Goal: Check status

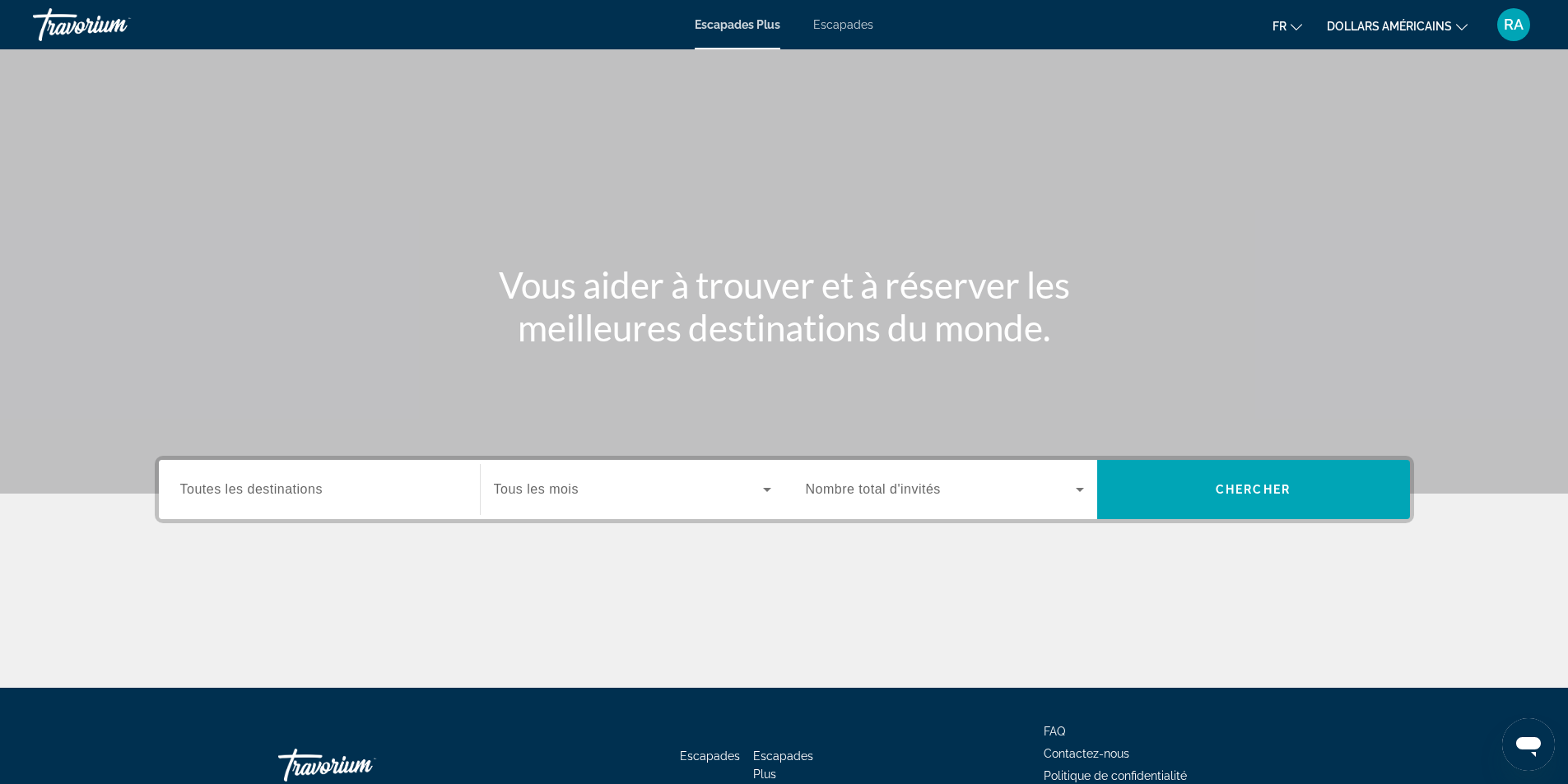
click at [821, 28] on font "Escapades" at bounding box center [843, 24] width 60 height 13
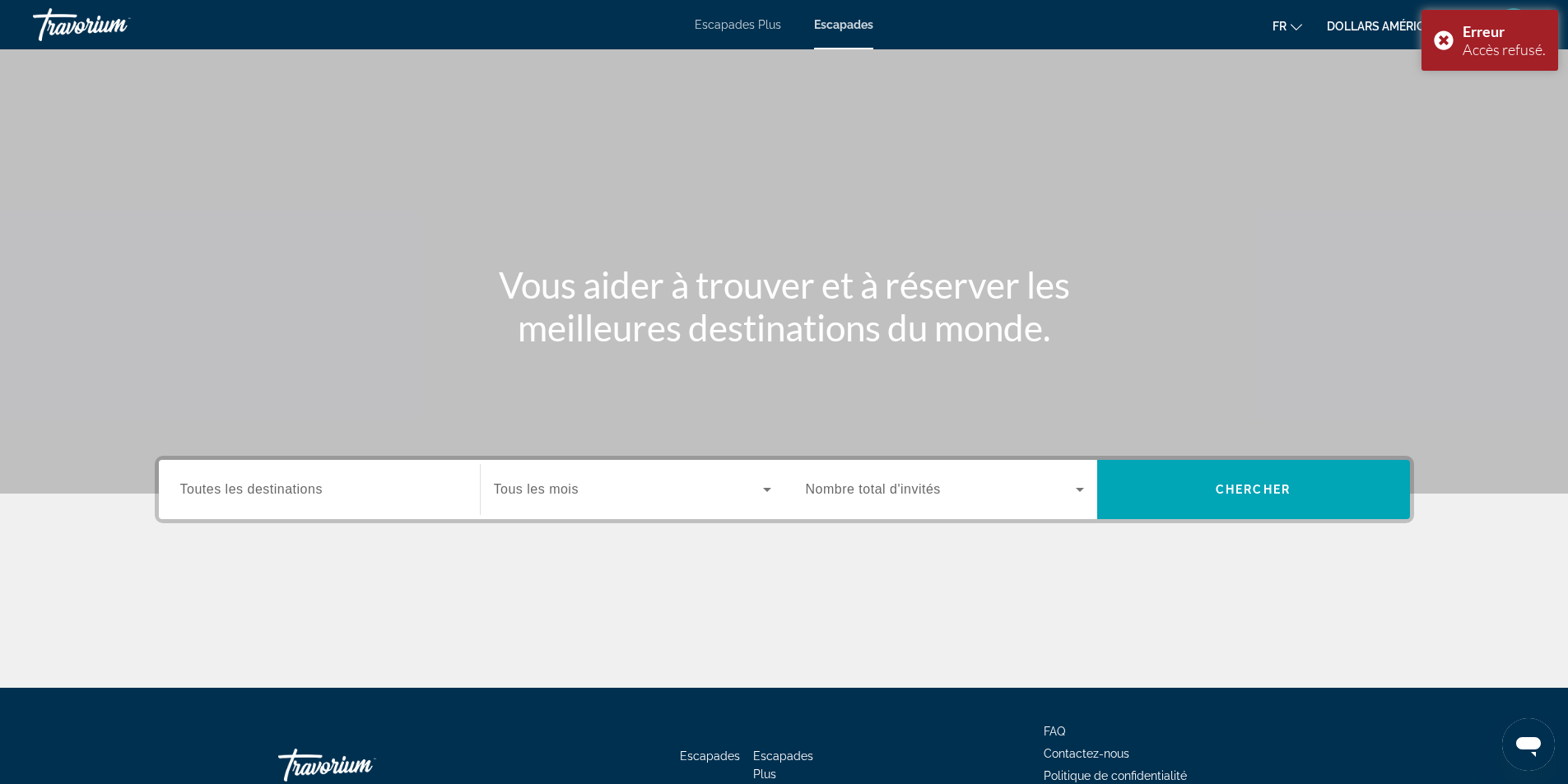
click at [1449, 151] on div "Contenu principal" at bounding box center [784, 246] width 1568 height 493
click at [1512, 23] on font "RA" at bounding box center [1514, 24] width 20 height 17
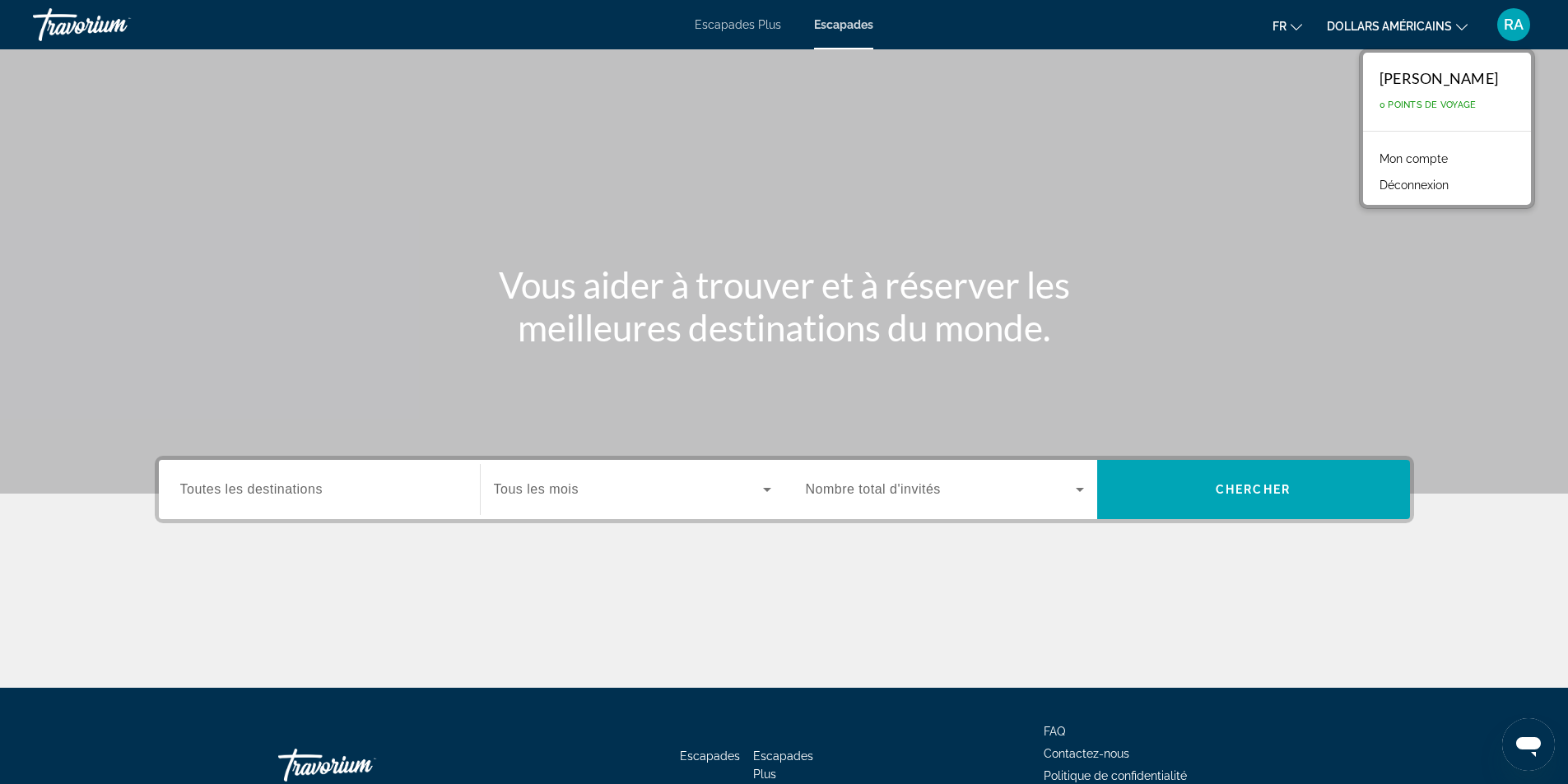
click at [1448, 152] on font "Mon compte" at bounding box center [1413, 158] width 68 height 13
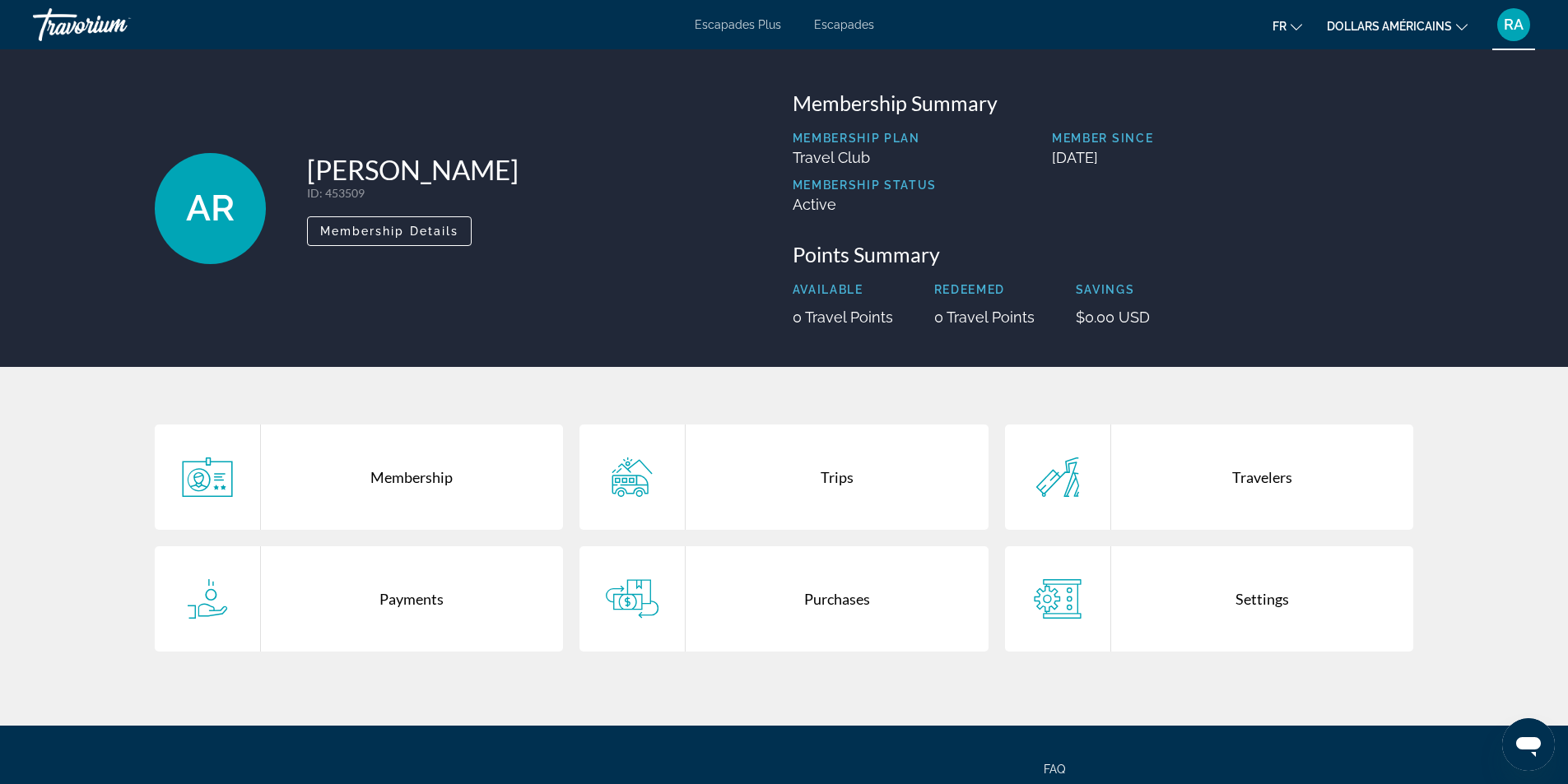
click at [393, 602] on div "Payments" at bounding box center [412, 599] width 303 height 106
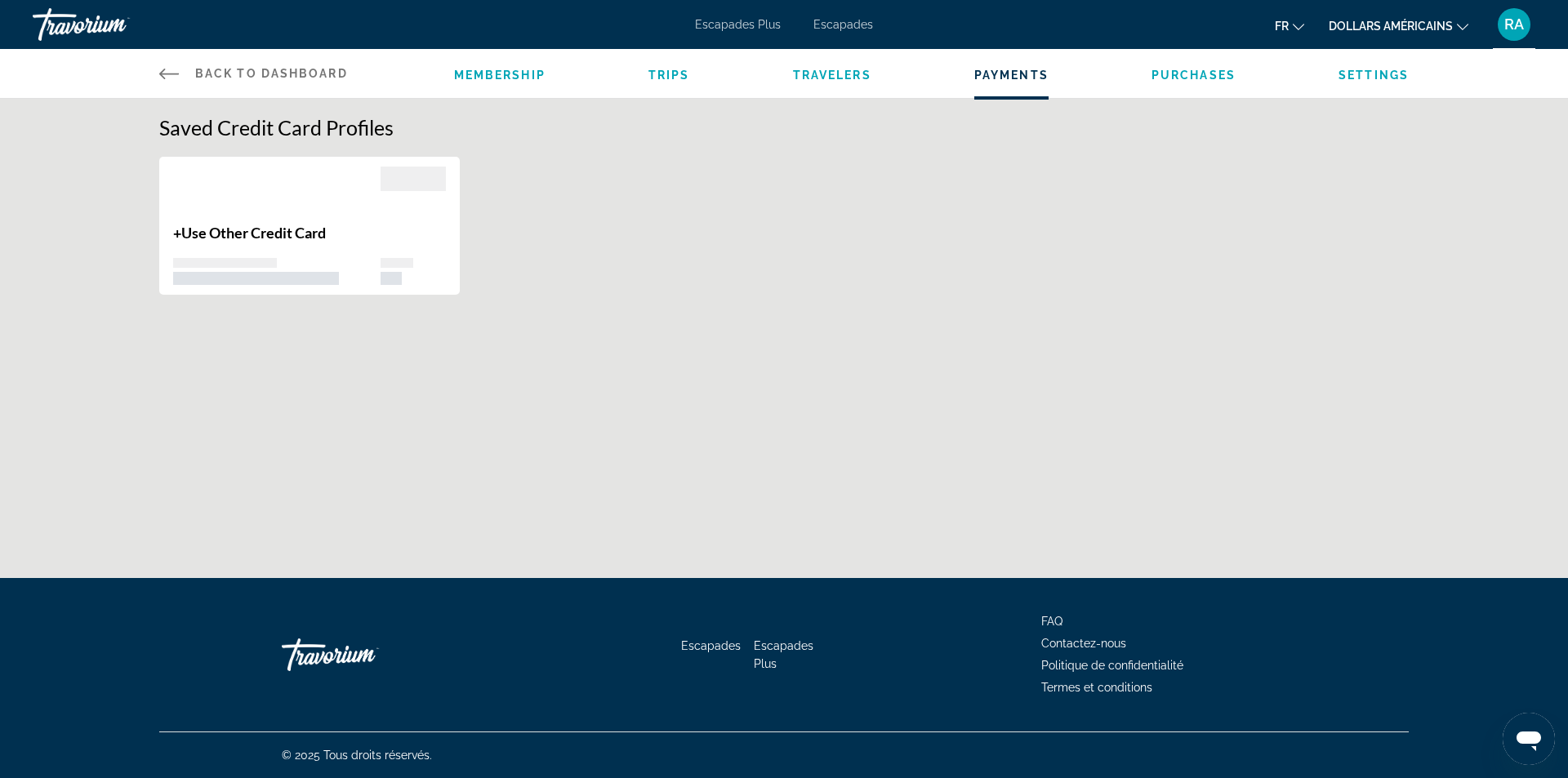
click at [505, 81] on span "Membership" at bounding box center [500, 75] width 92 height 13
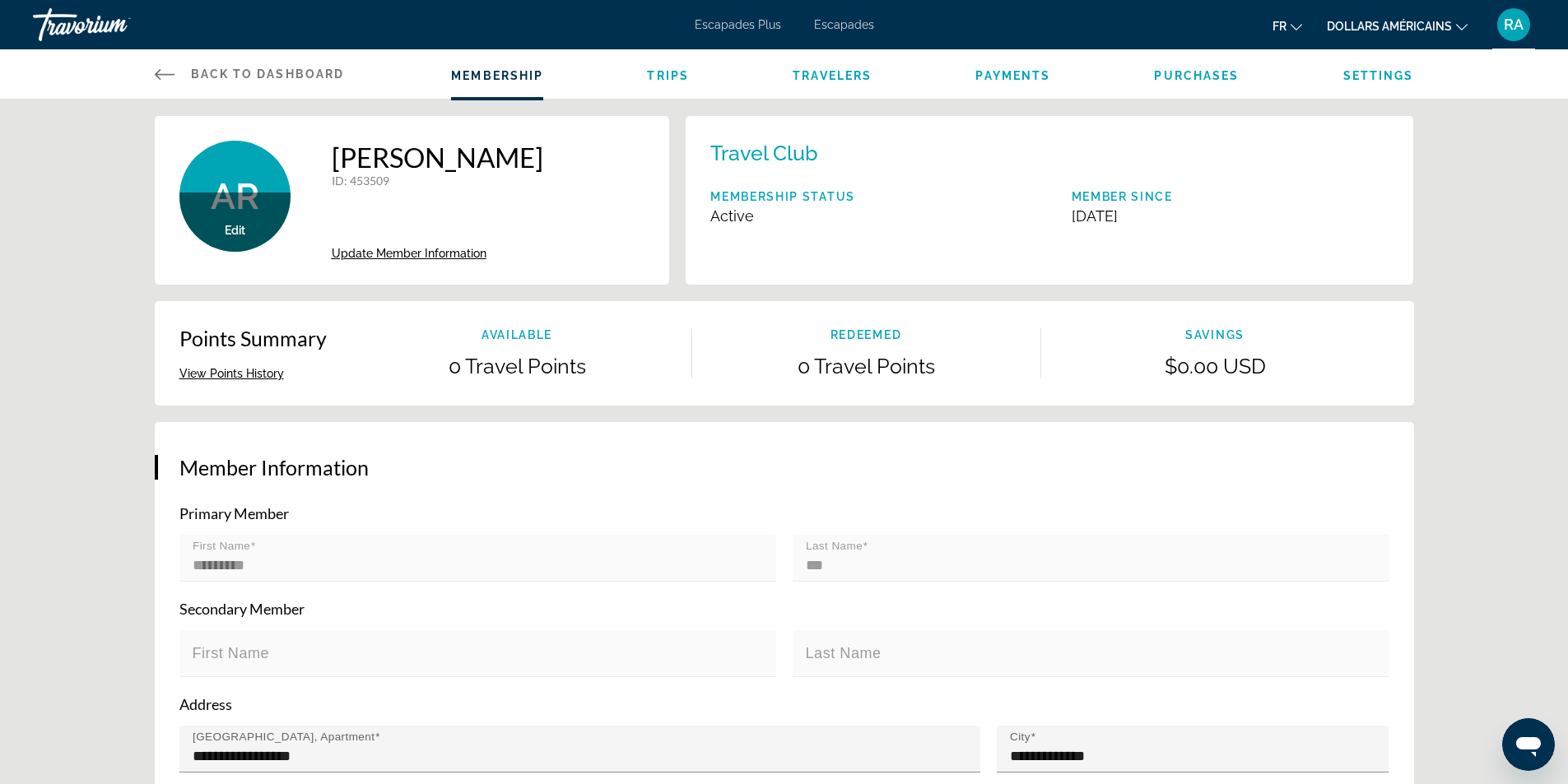
click at [688, 72] on ul "Membership Trips Travelers Payments Purchases Settings" at bounding box center [932, 73] width 963 height 17
click at [676, 74] on span "Trips" at bounding box center [668, 75] width 42 height 13
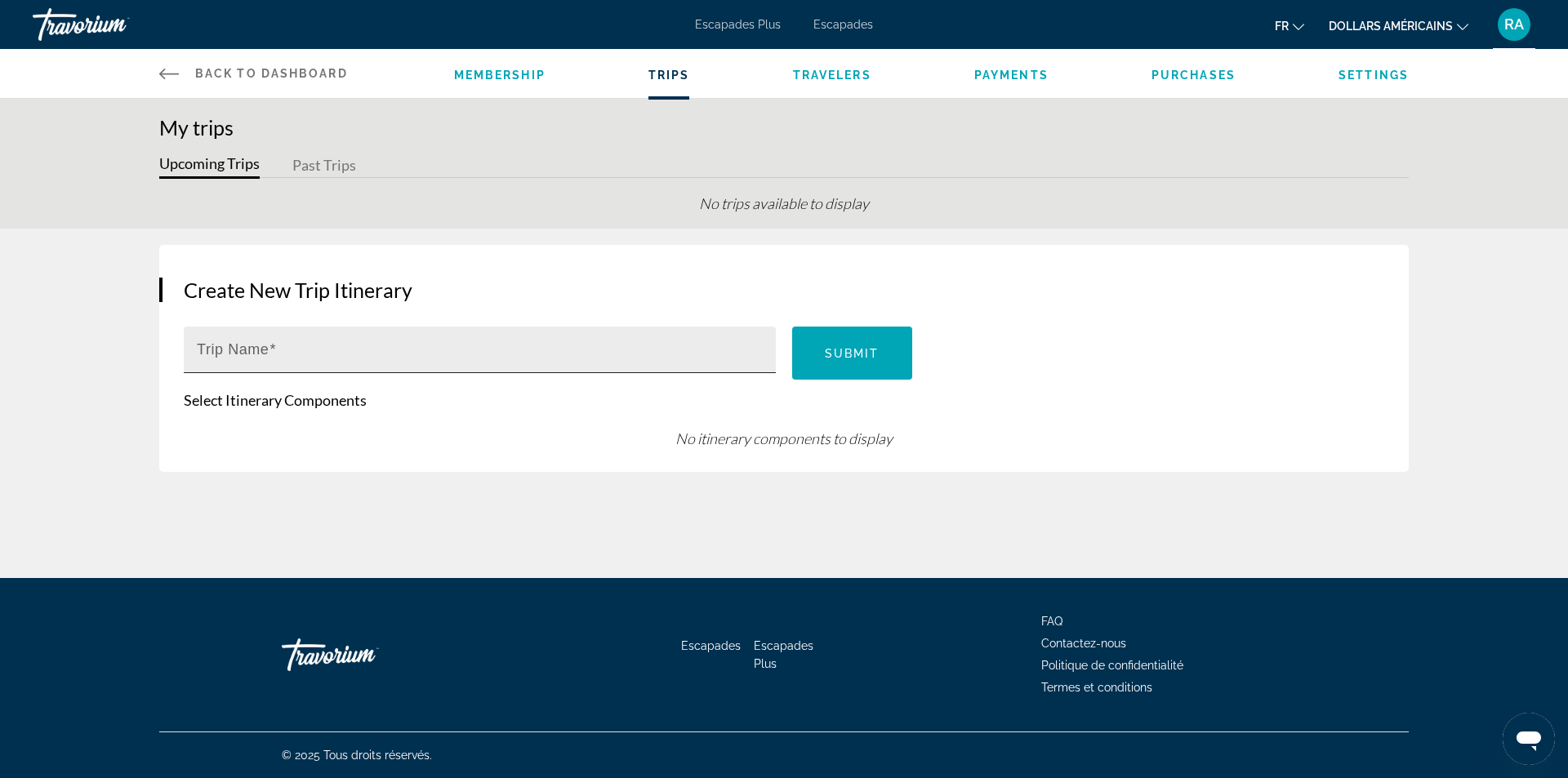
click at [706, 340] on div "Trip Name" at bounding box center [485, 350] width 576 height 47
click at [823, 85] on div "Membership Trips Travelers Payments Purchases Settings" at bounding box center [932, 74] width 955 height 49
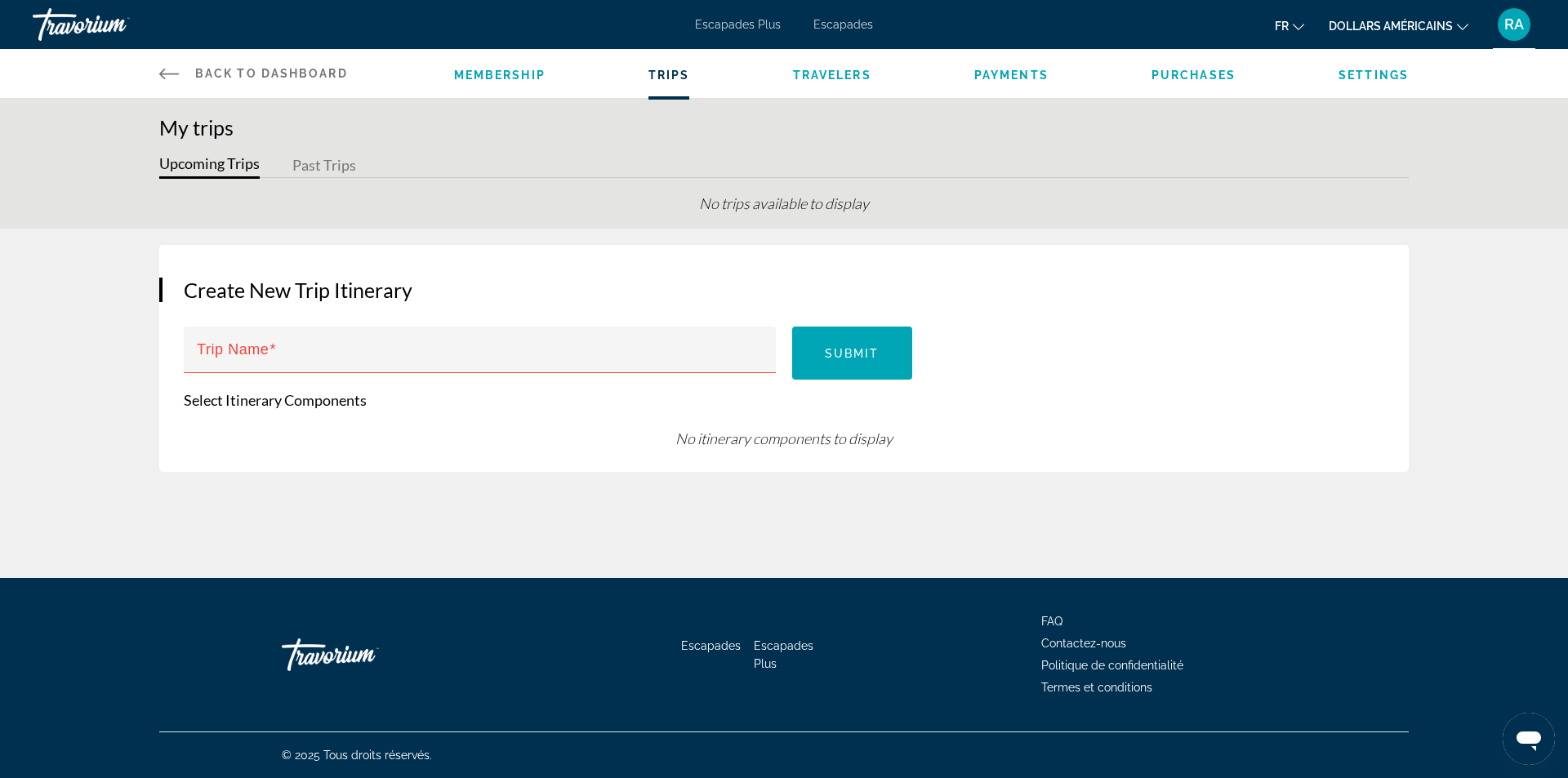
click at [836, 69] on span "Travelers" at bounding box center [832, 75] width 78 height 13
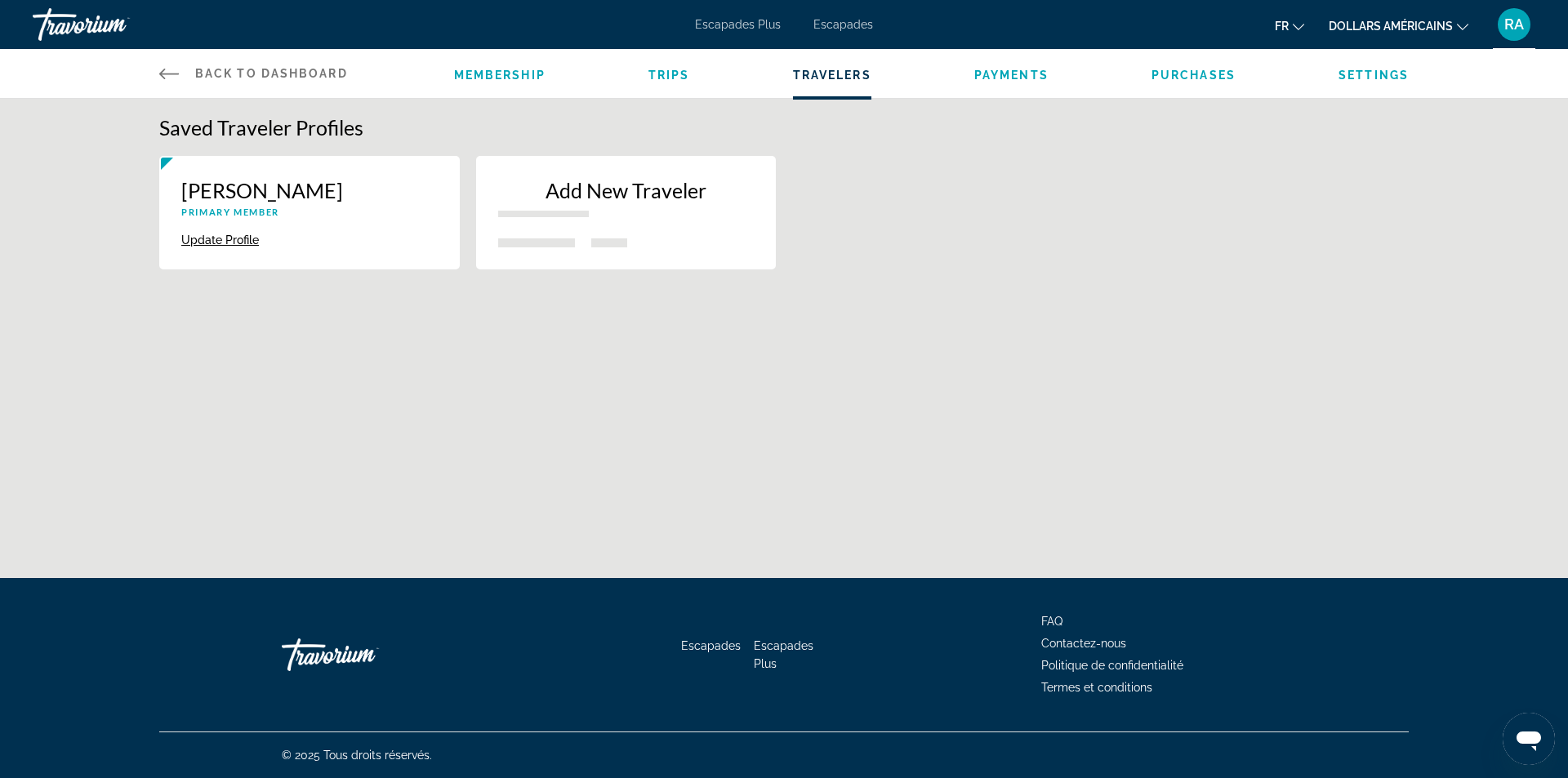
click at [1168, 68] on span "Purchases" at bounding box center [1194, 75] width 84 height 13
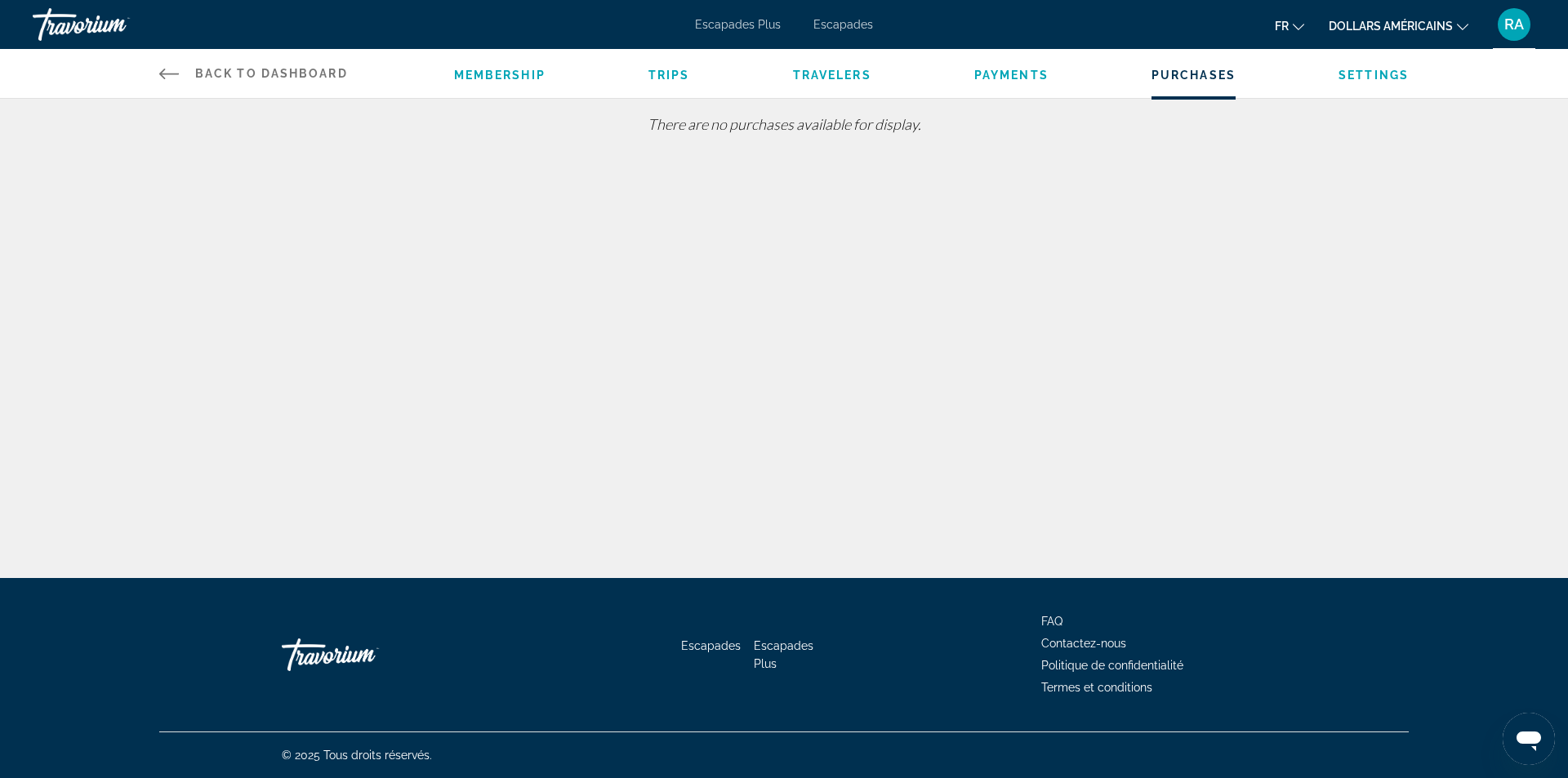
click at [1325, 71] on ul "Membership Trips Travelers Payments Purchases Settings" at bounding box center [932, 73] width 955 height 16
click at [1376, 82] on div "Membership Trips Travelers Payments Purchases Settings" at bounding box center [932, 74] width 955 height 49
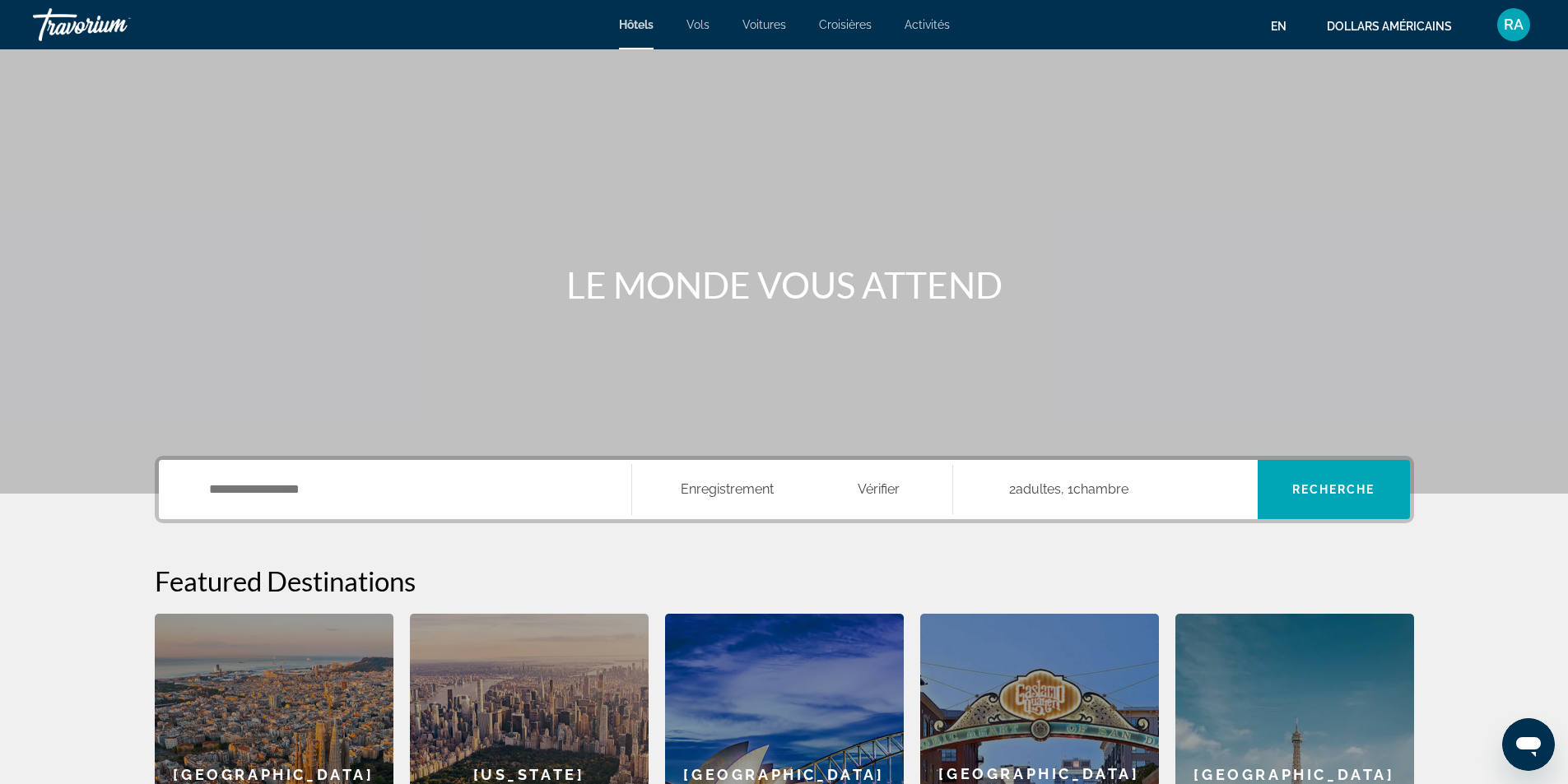
click at [1515, 31] on font "RA" at bounding box center [1514, 24] width 20 height 17
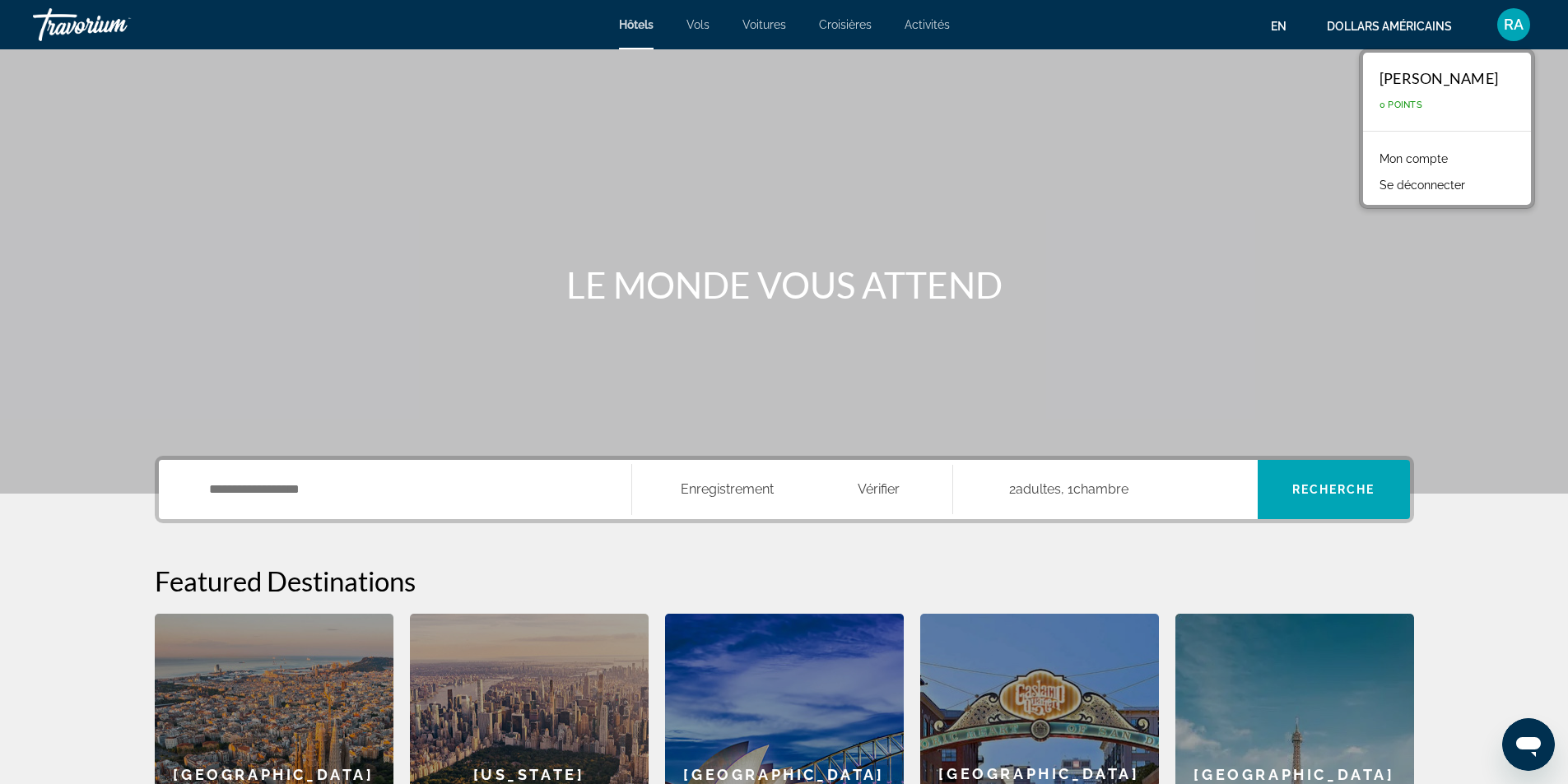
click at [1475, 85] on font "[PERSON_NAME]" at bounding box center [1439, 78] width 119 height 18
click at [1435, 155] on font "Mon compte" at bounding box center [1413, 158] width 68 height 13
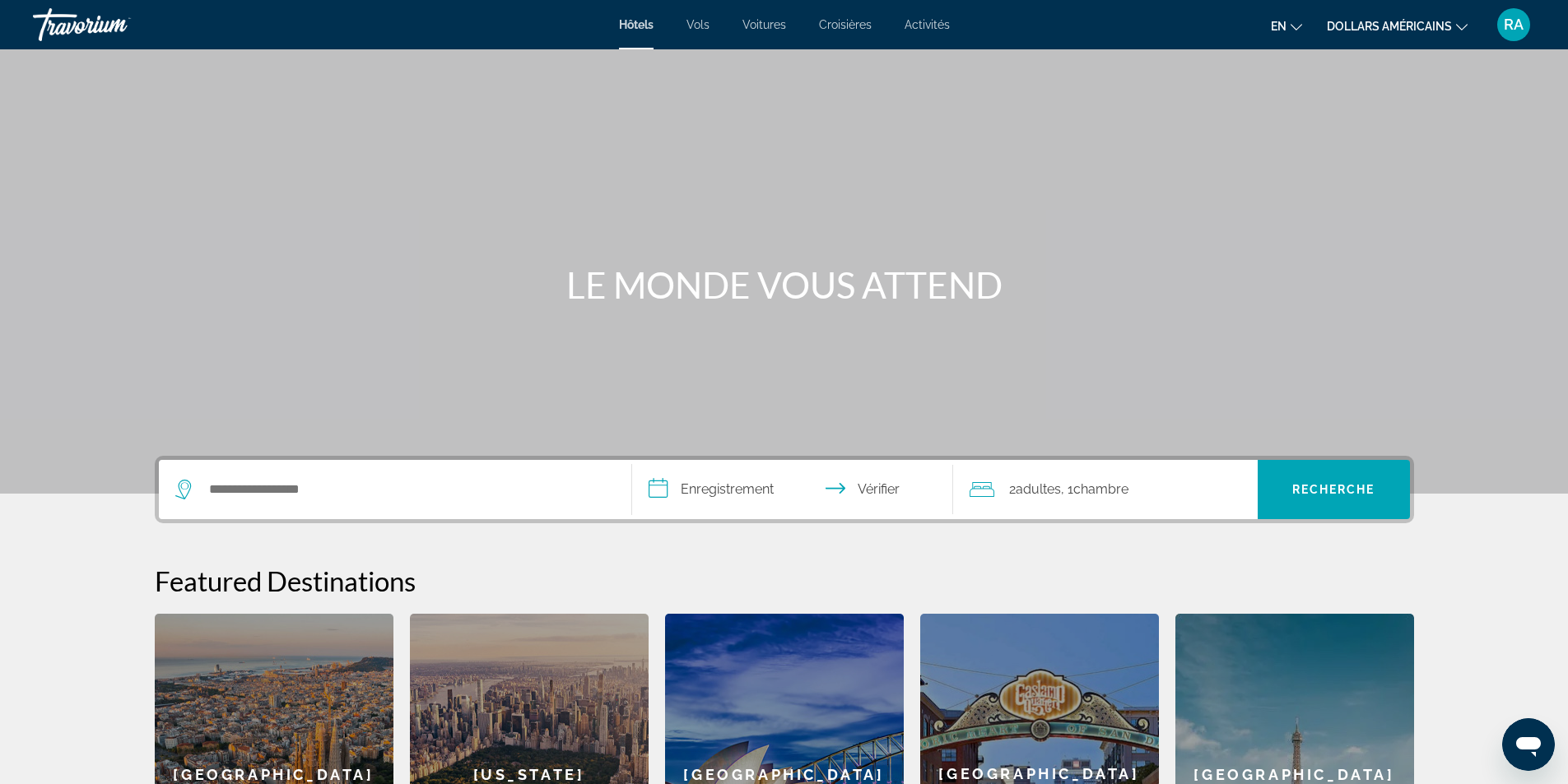
click at [1505, 24] on font "RA" at bounding box center [1514, 24] width 20 height 17
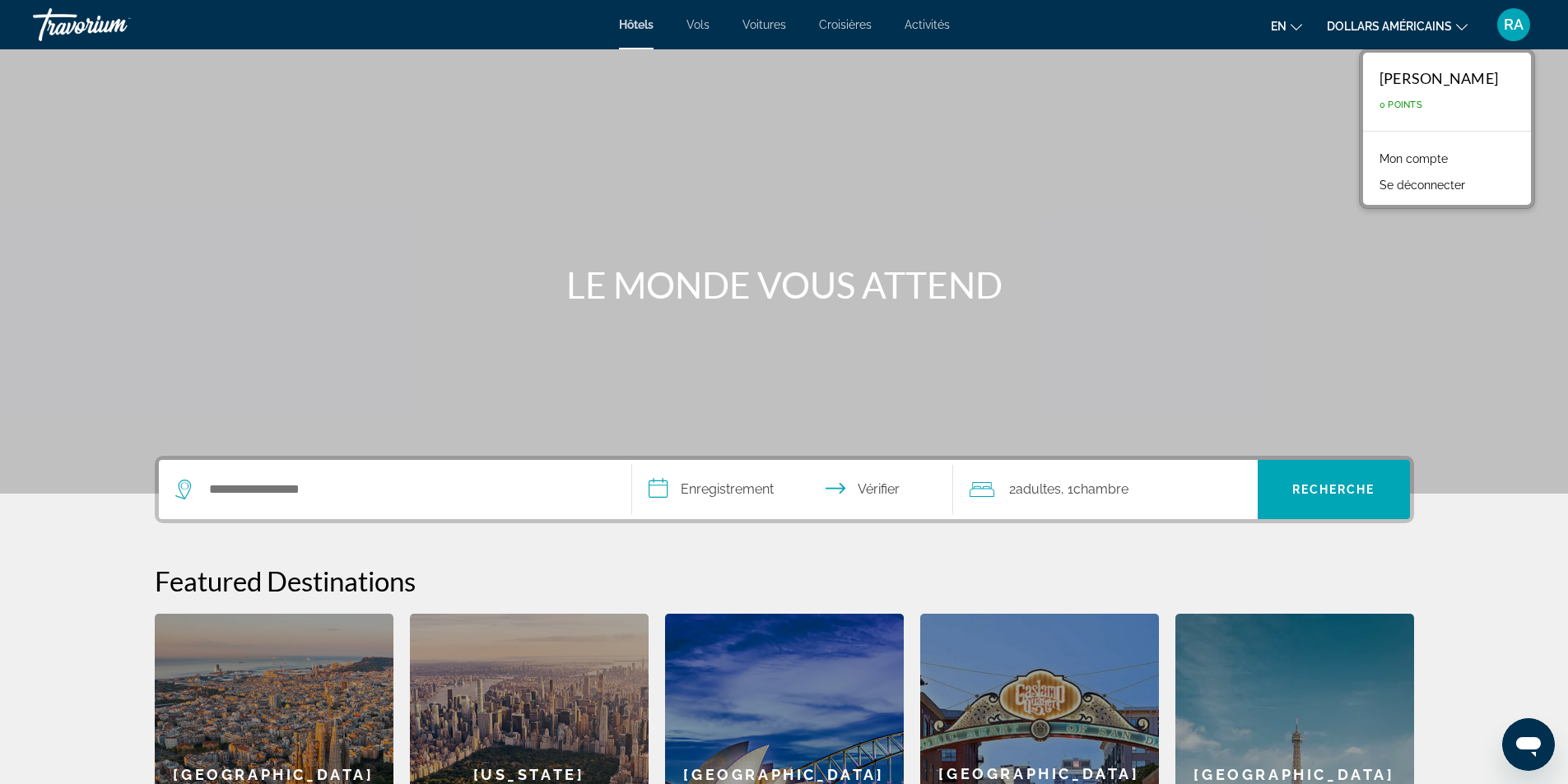
click at [1434, 152] on font "Mon compte" at bounding box center [1413, 158] width 68 height 13
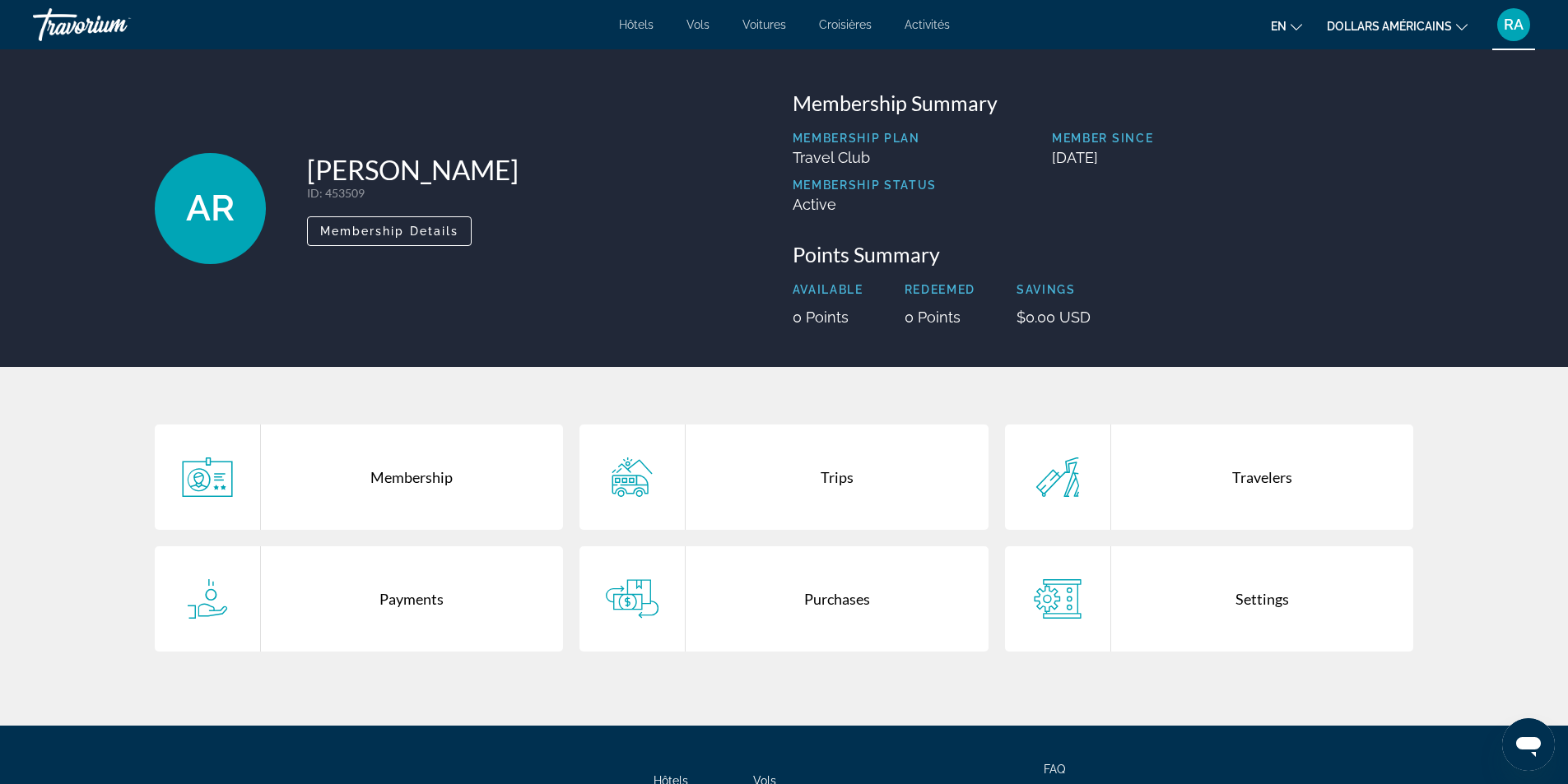
click at [776, 479] on div "Trips" at bounding box center [837, 477] width 303 height 106
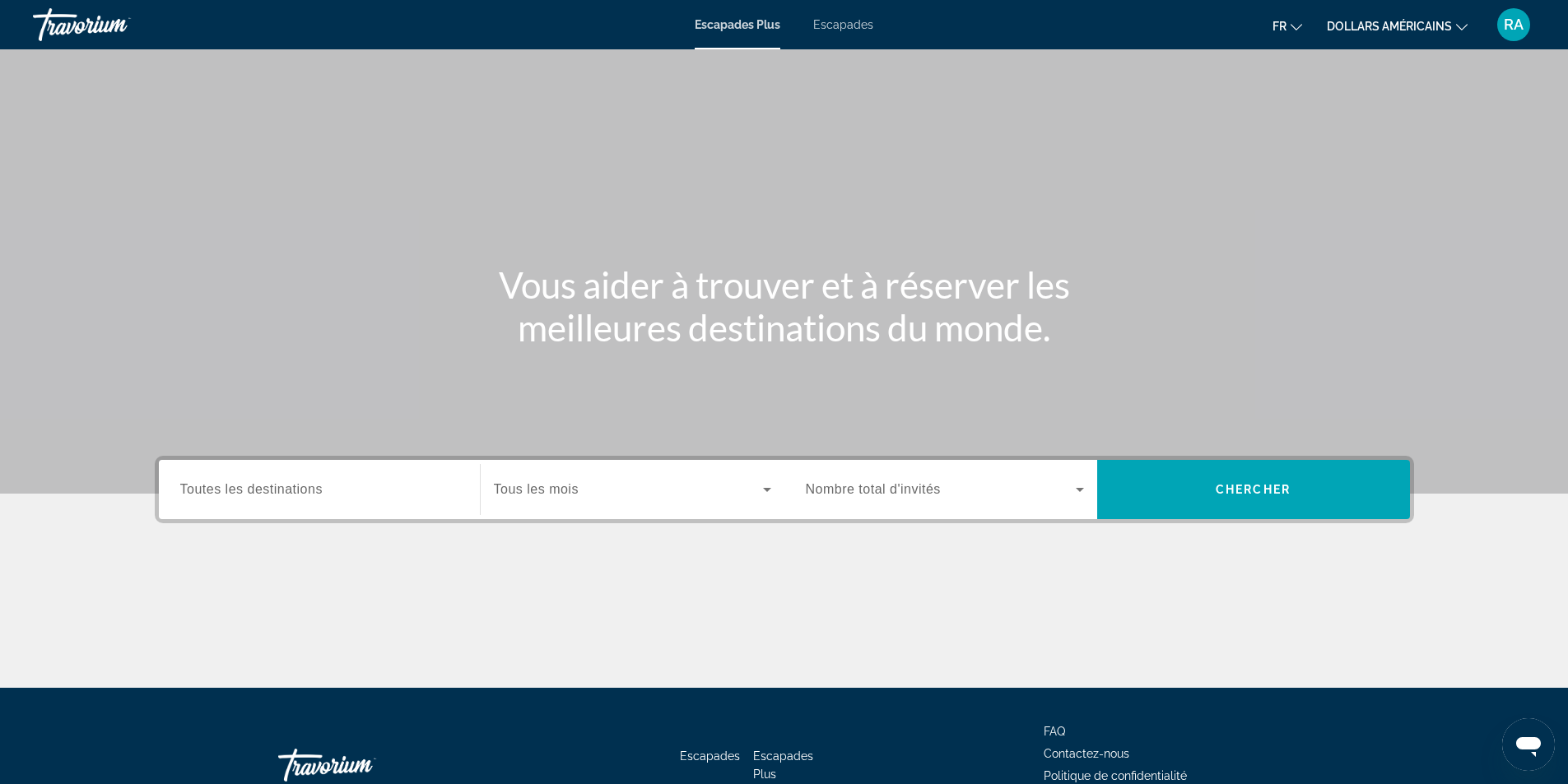
click at [1517, 10] on div "RA" at bounding box center [1514, 24] width 33 height 33
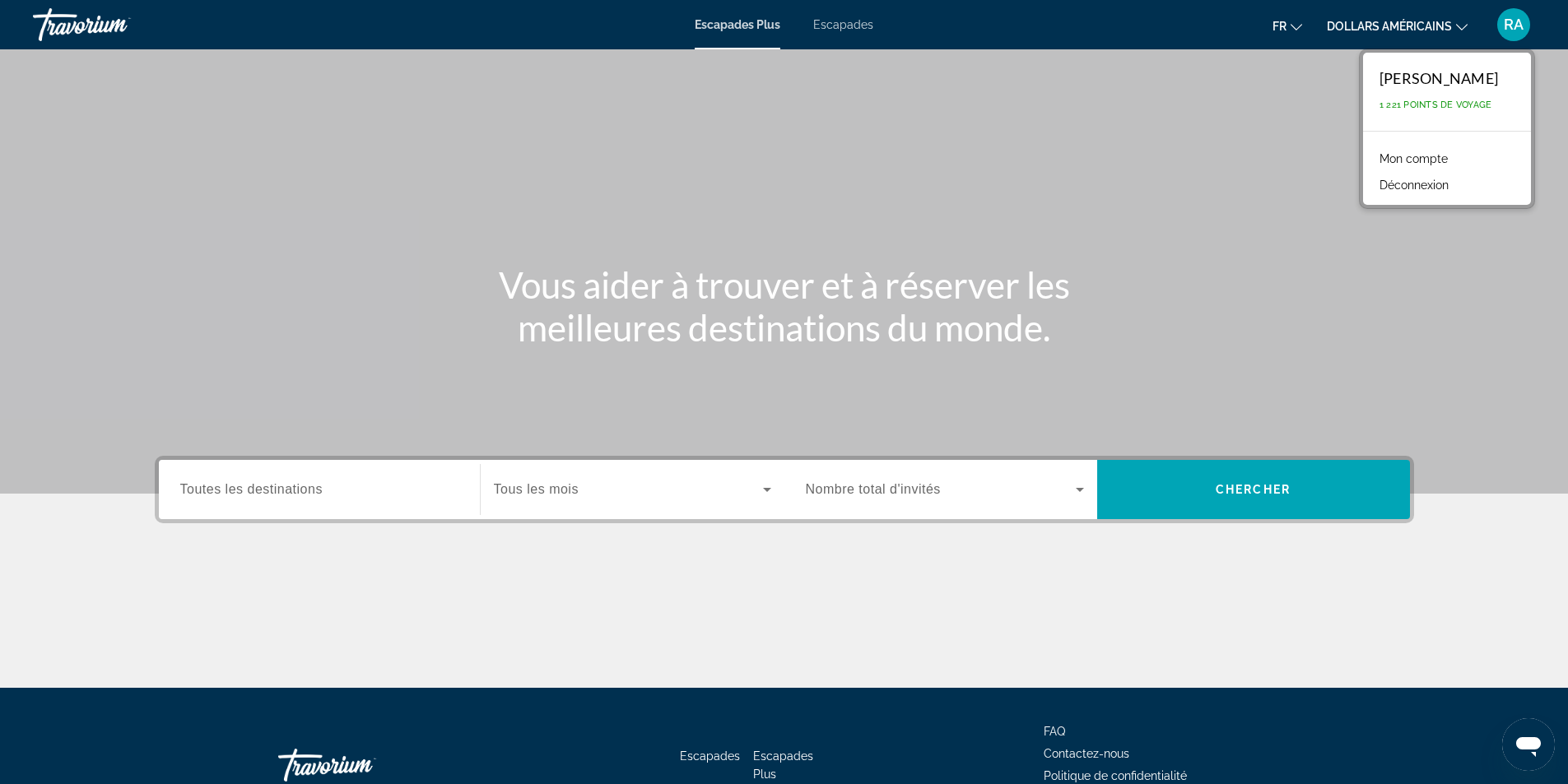
click at [1433, 157] on font "Mon compte" at bounding box center [1413, 158] width 68 height 13
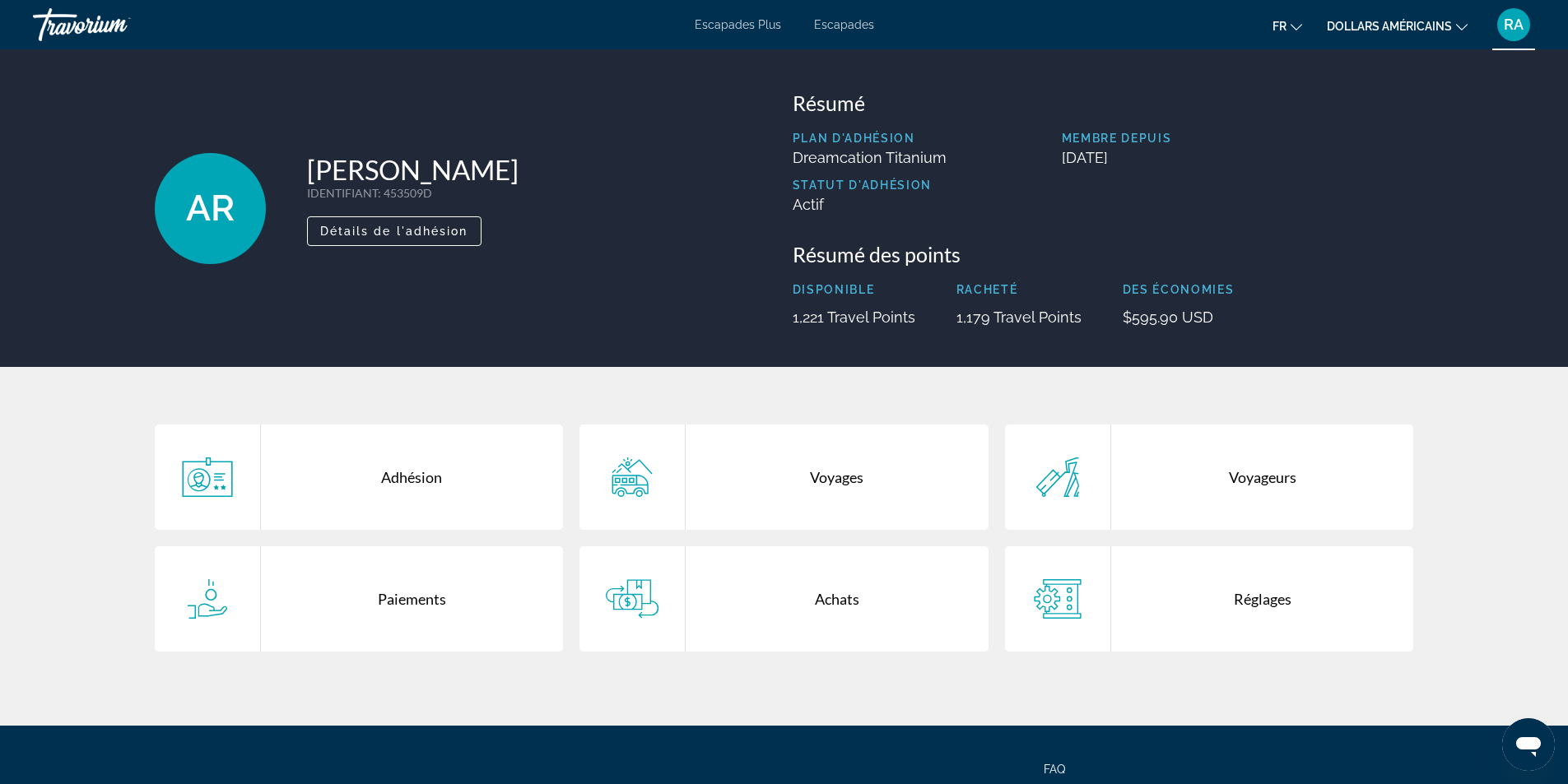
click at [796, 607] on div "Achats" at bounding box center [837, 599] width 303 height 106
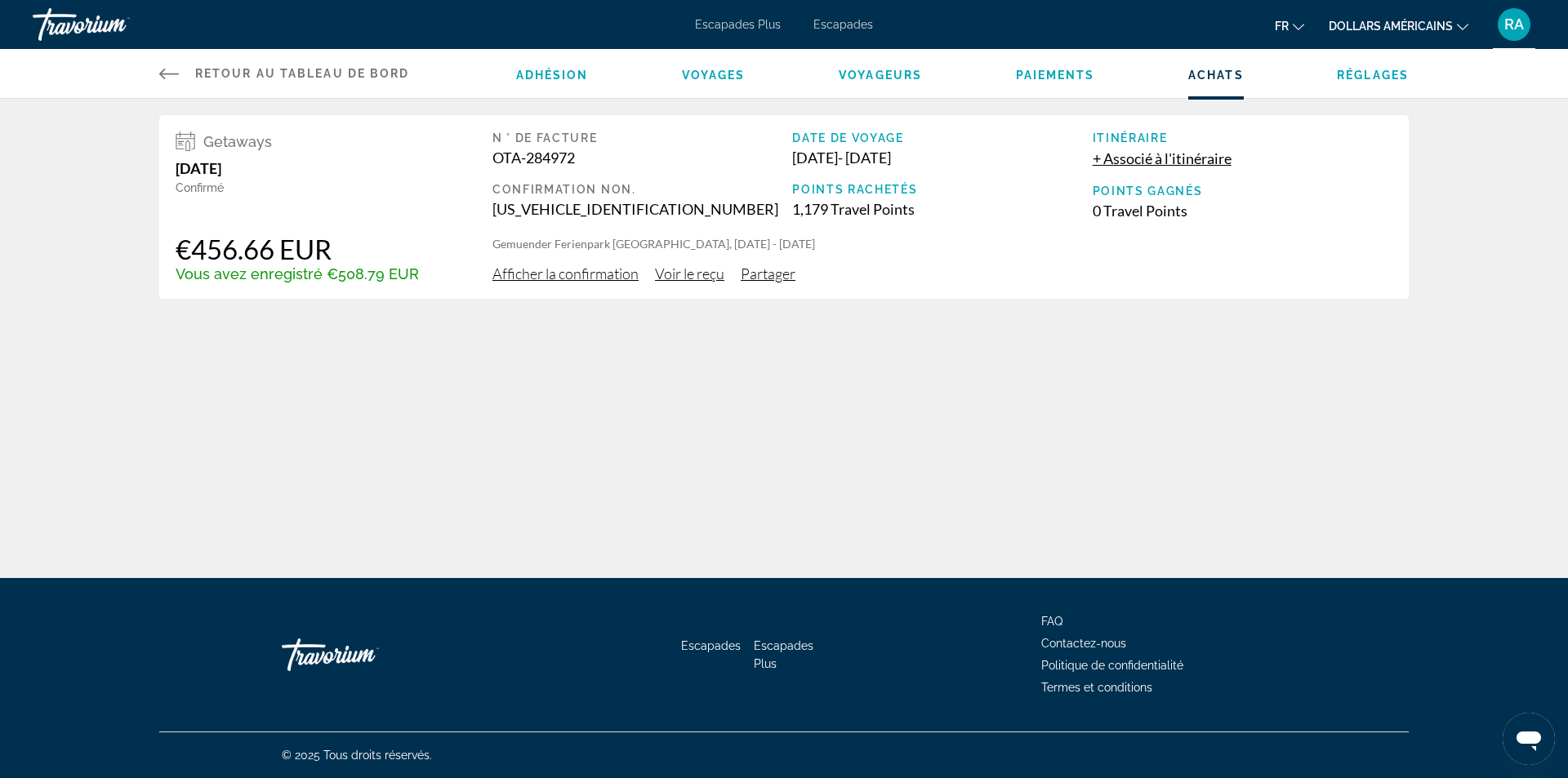
click at [582, 277] on span "Afficher la confirmation" at bounding box center [565, 273] width 146 height 18
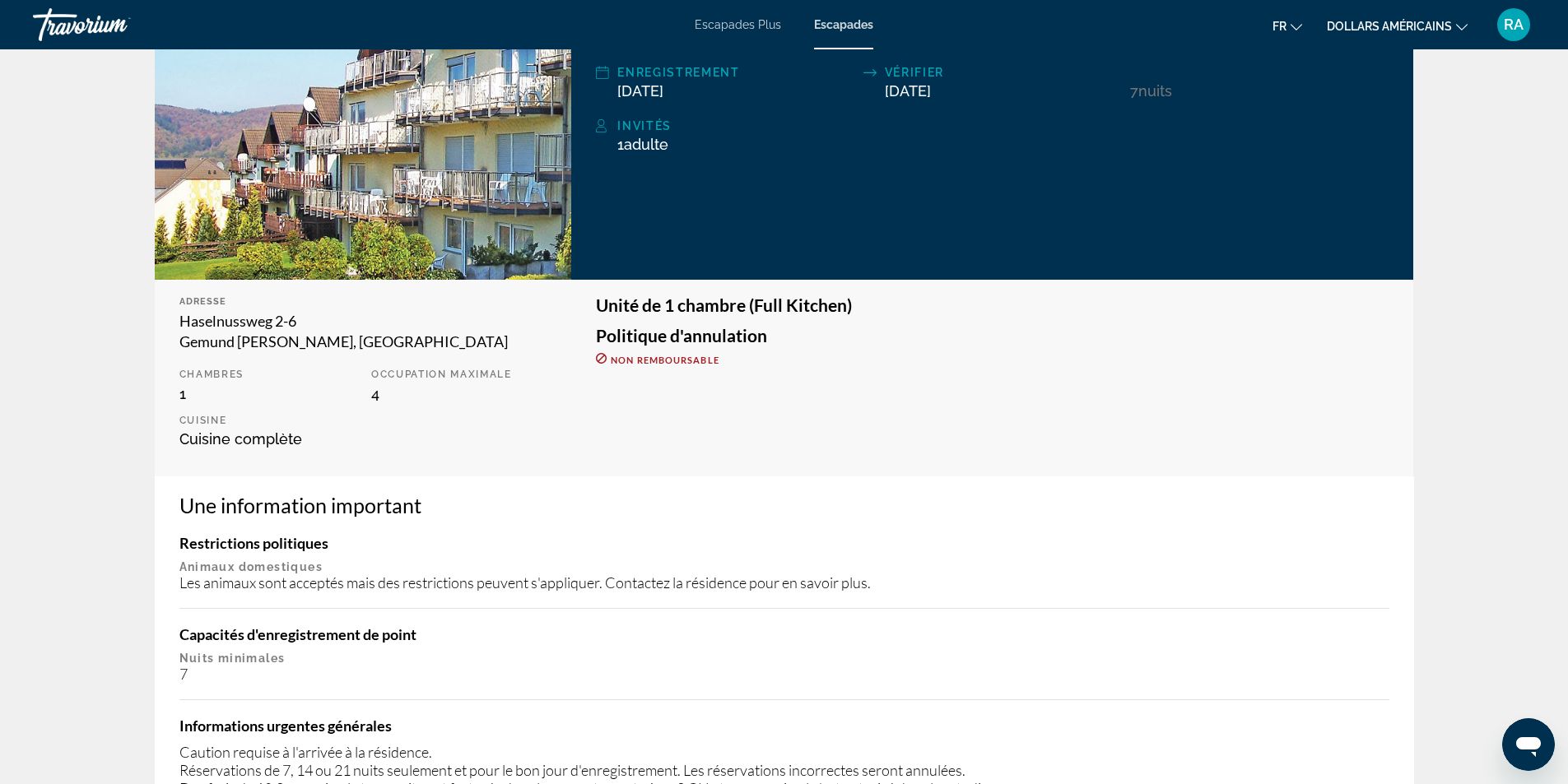
scroll to position [658, 0]
